Goal: Task Accomplishment & Management: Complete application form

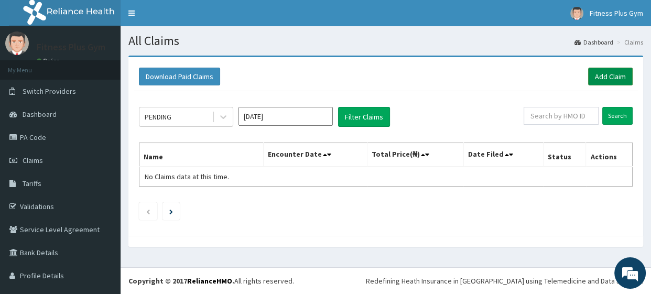
click at [592, 70] on link "Add Claim" at bounding box center [610, 77] width 45 height 18
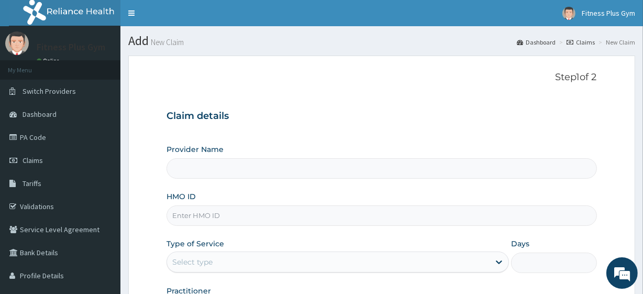
type input "Fitness plus Gym"
type input "1"
click at [244, 219] on input "HMO ID" at bounding box center [382, 215] width 430 height 20
